Goal: Complete application form

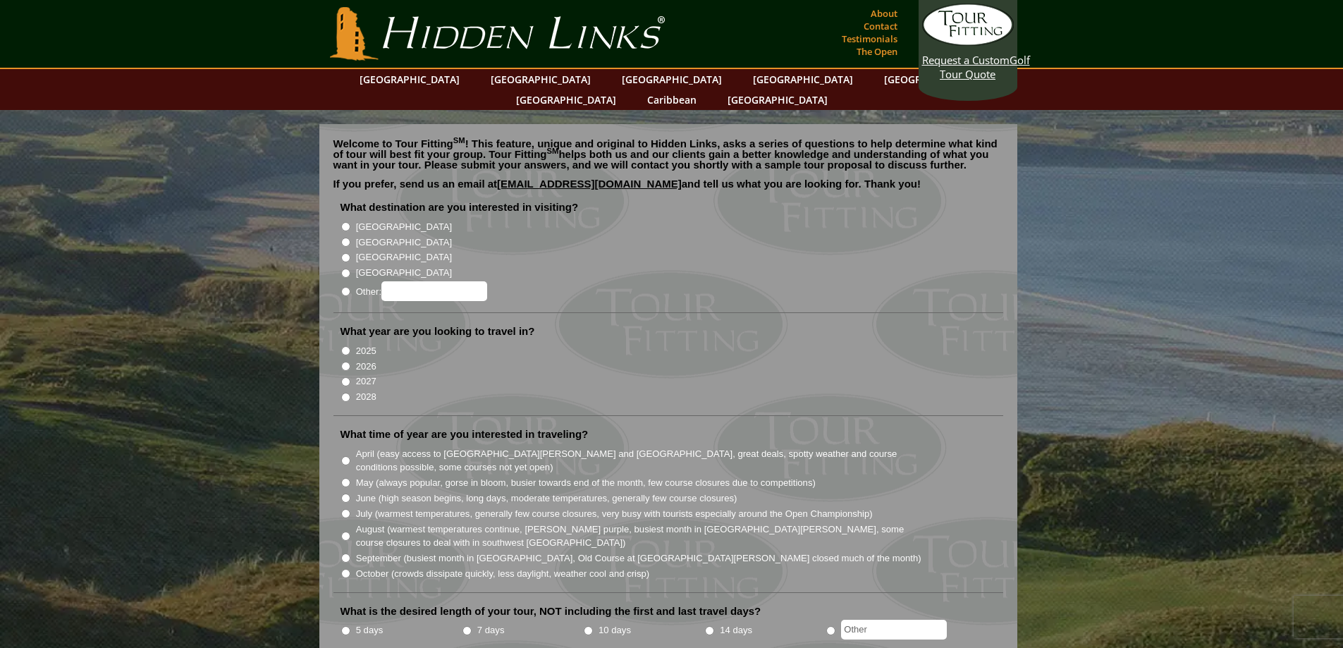
click at [345, 362] on input "2026" at bounding box center [345, 366] width 9 height 9
radio input "true"
click at [337, 221] on li "What destination are you interested in visiting? [GEOGRAPHIC_DATA] [GEOGRAPHIC_…" at bounding box center [668, 256] width 670 height 113
click at [344, 238] on input "[GEOGRAPHIC_DATA]" at bounding box center [345, 242] width 9 height 9
radio input "true"
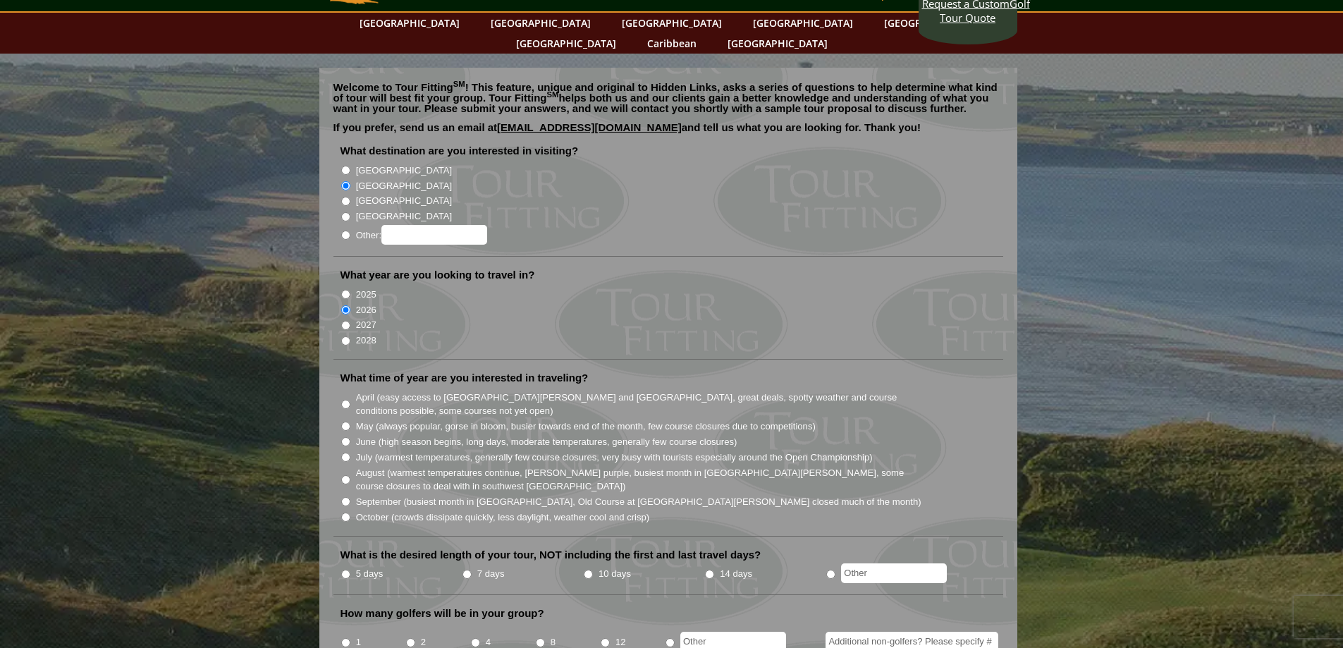
scroll to position [141, 0]
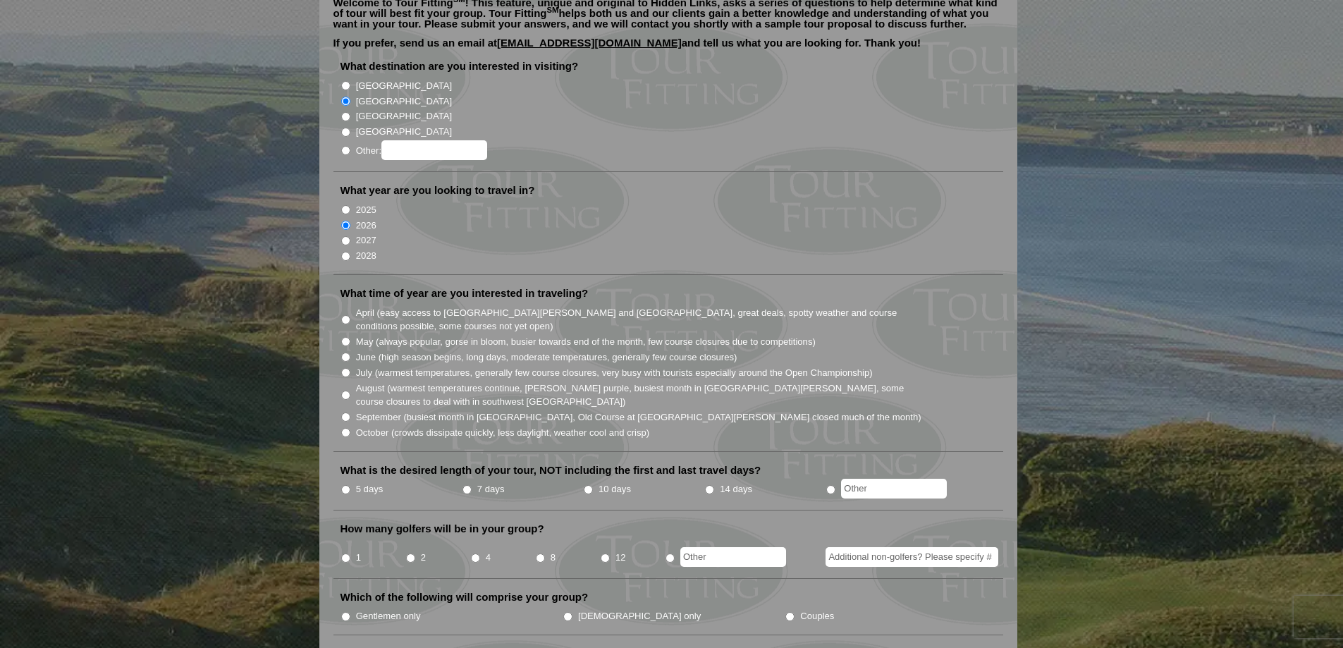
click at [346, 352] on input "June (high season begins, long days, moderate temperatures, generally few cours…" at bounding box center [345, 356] width 9 height 9
radio input "true"
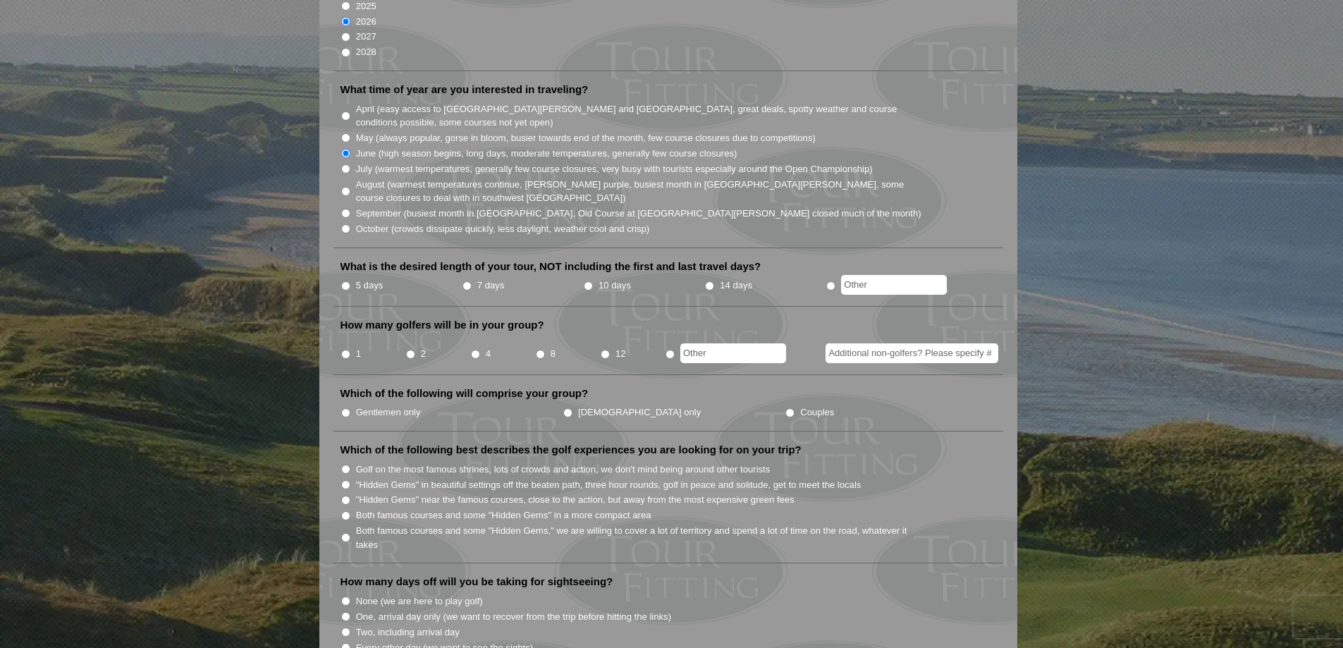
scroll to position [352, 0]
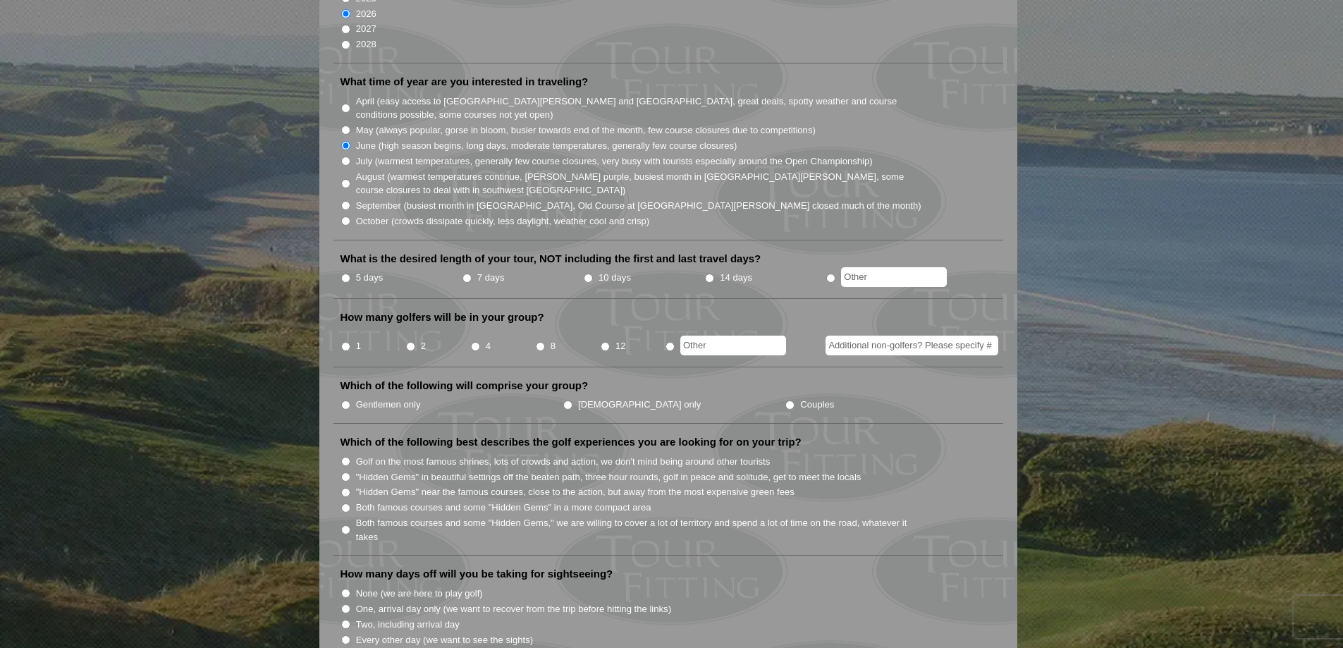
click at [463, 274] on input "7 days" at bounding box center [466, 278] width 9 height 9
radio input "true"
click at [586, 274] on input "10 days" at bounding box center [588, 278] width 9 height 9
radio input "true"
click at [474, 342] on input "4" at bounding box center [475, 346] width 9 height 9
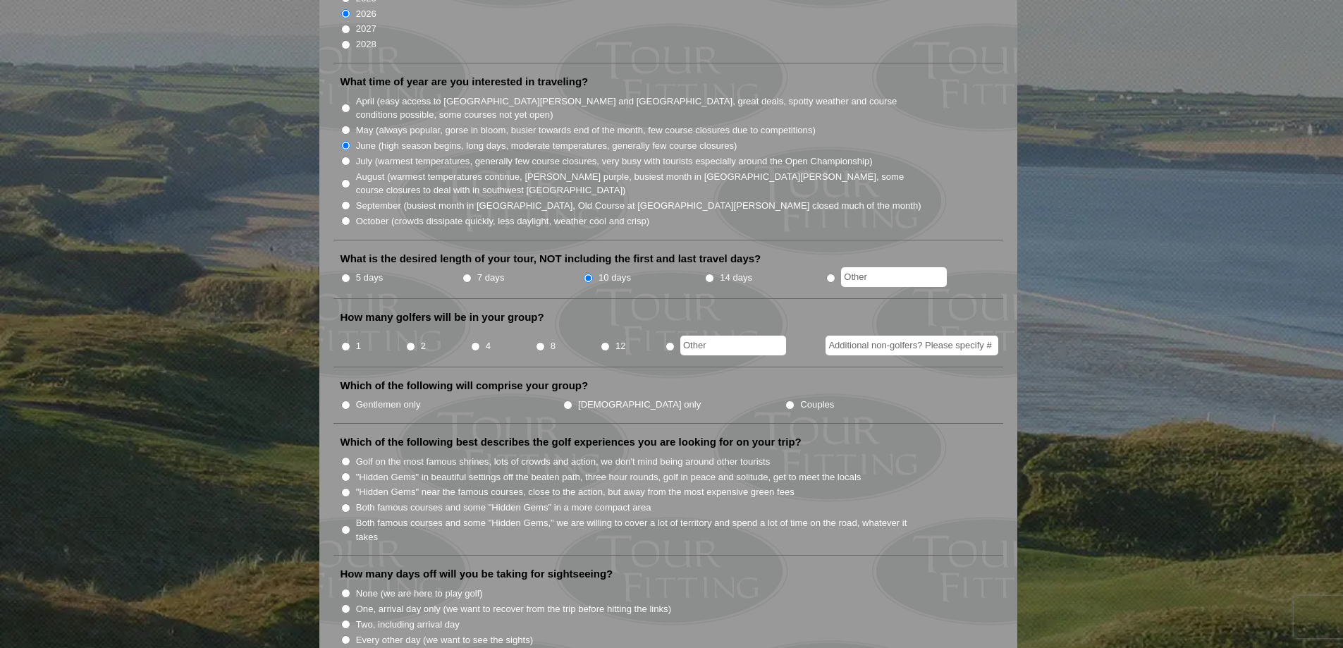
radio input "true"
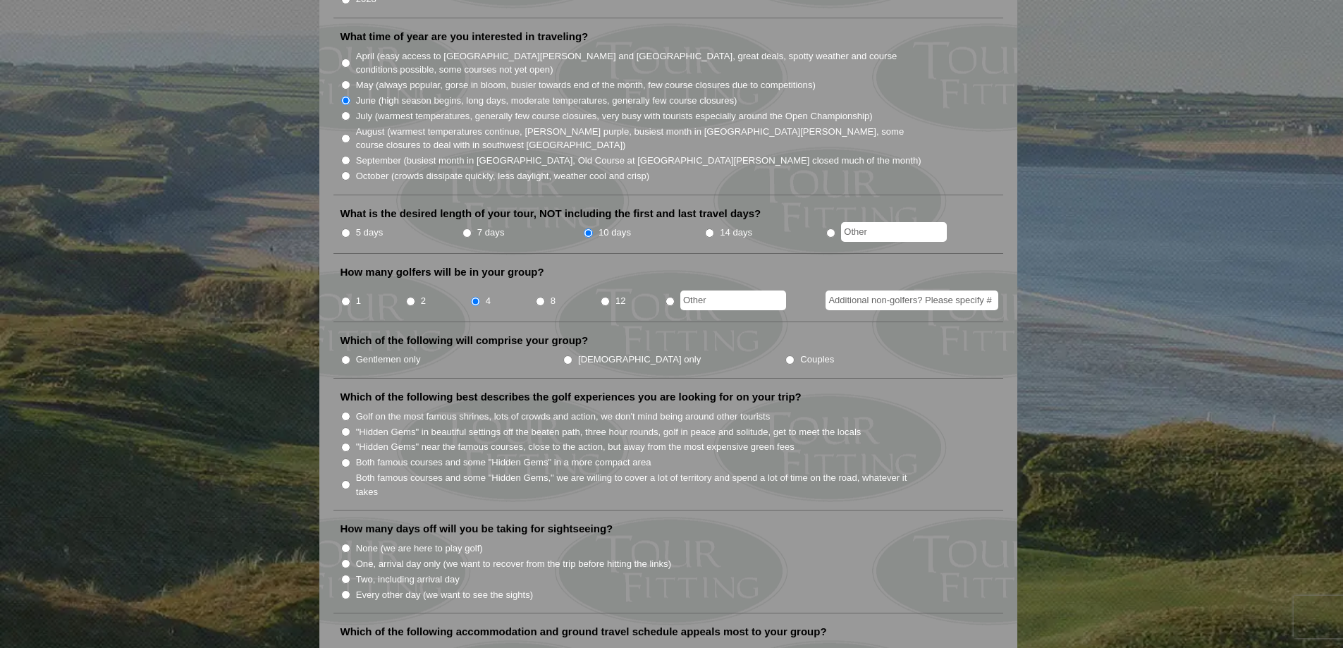
scroll to position [423, 0]
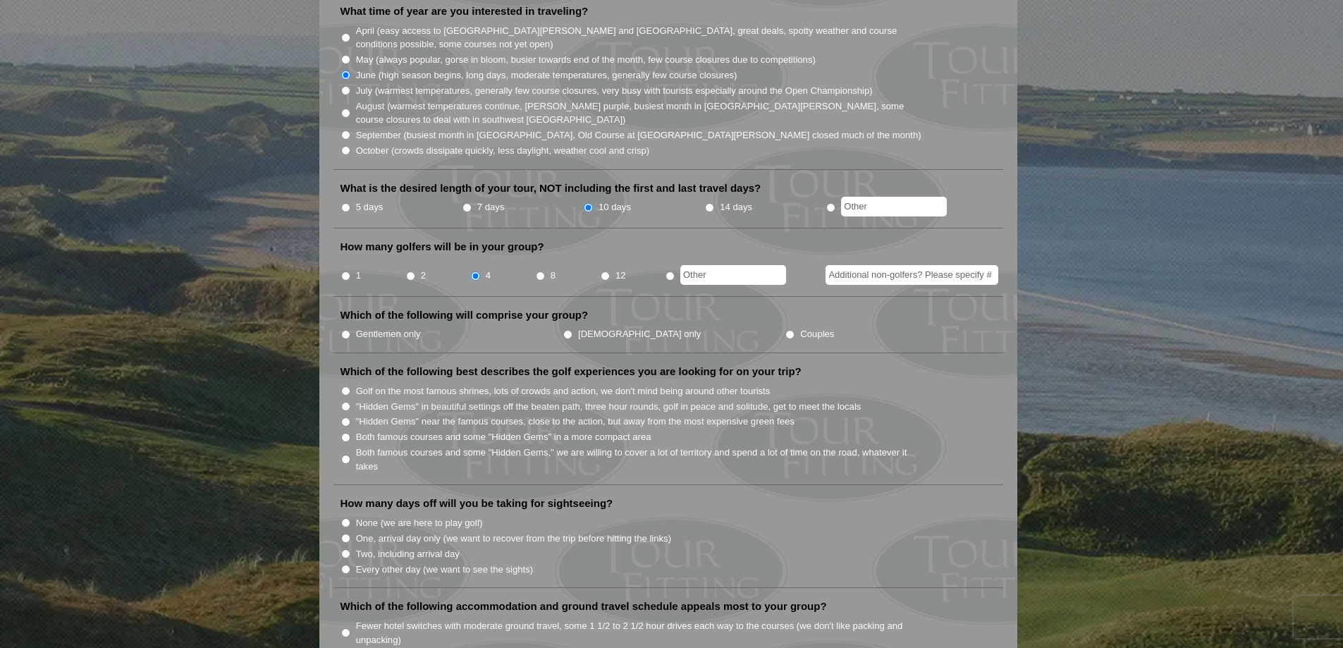
click at [346, 330] on input "Gentlemen only" at bounding box center [345, 334] width 9 height 9
radio input "true"
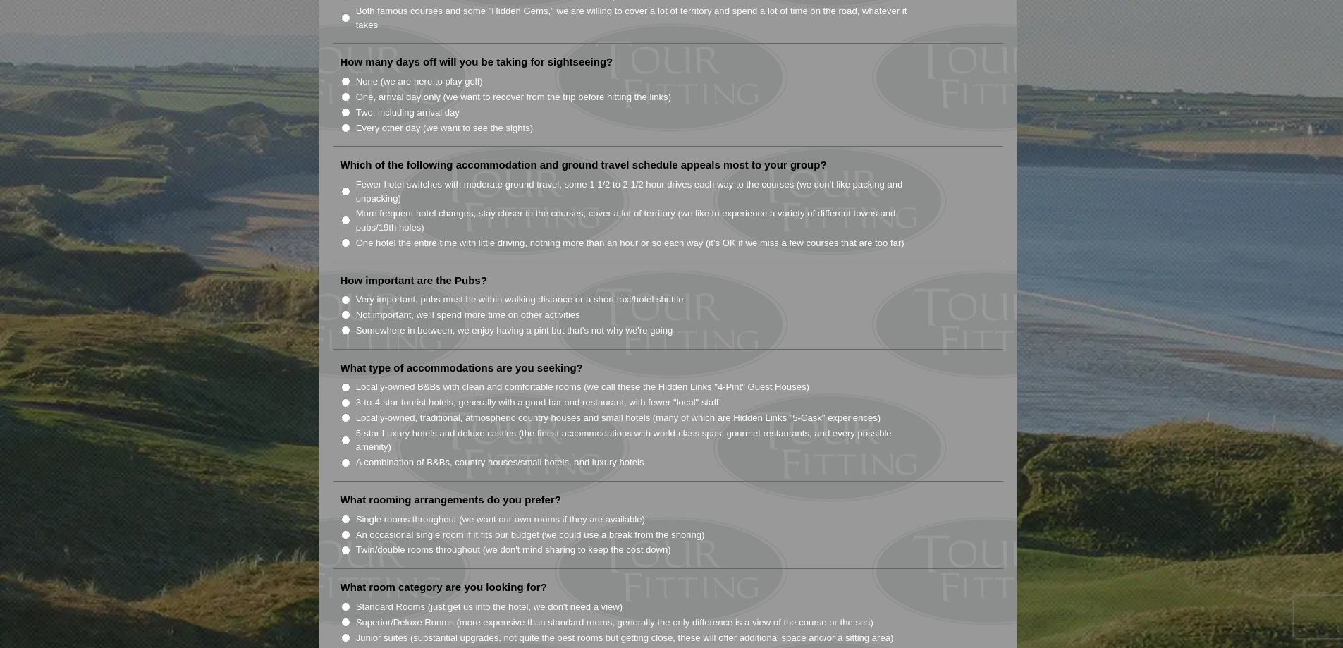
scroll to position [916, 0]
